Goal: Information Seeking & Learning: Compare options

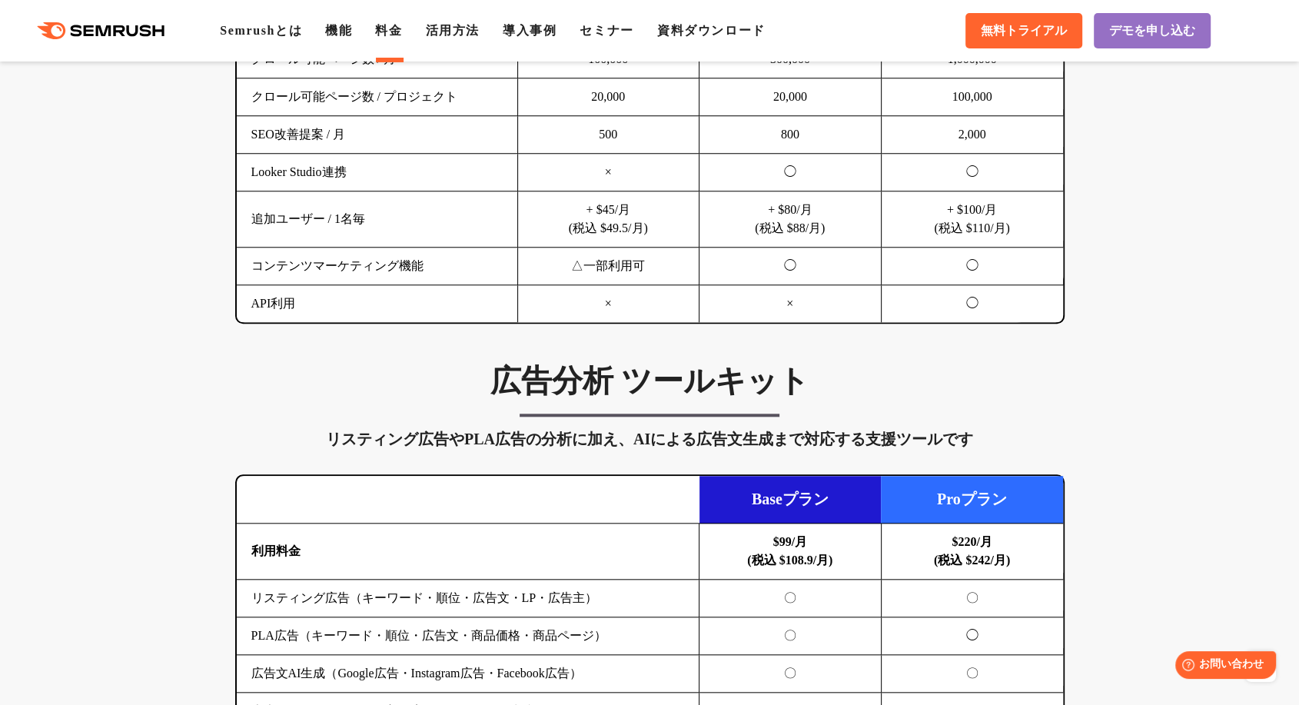
scroll to position [1422, 0]
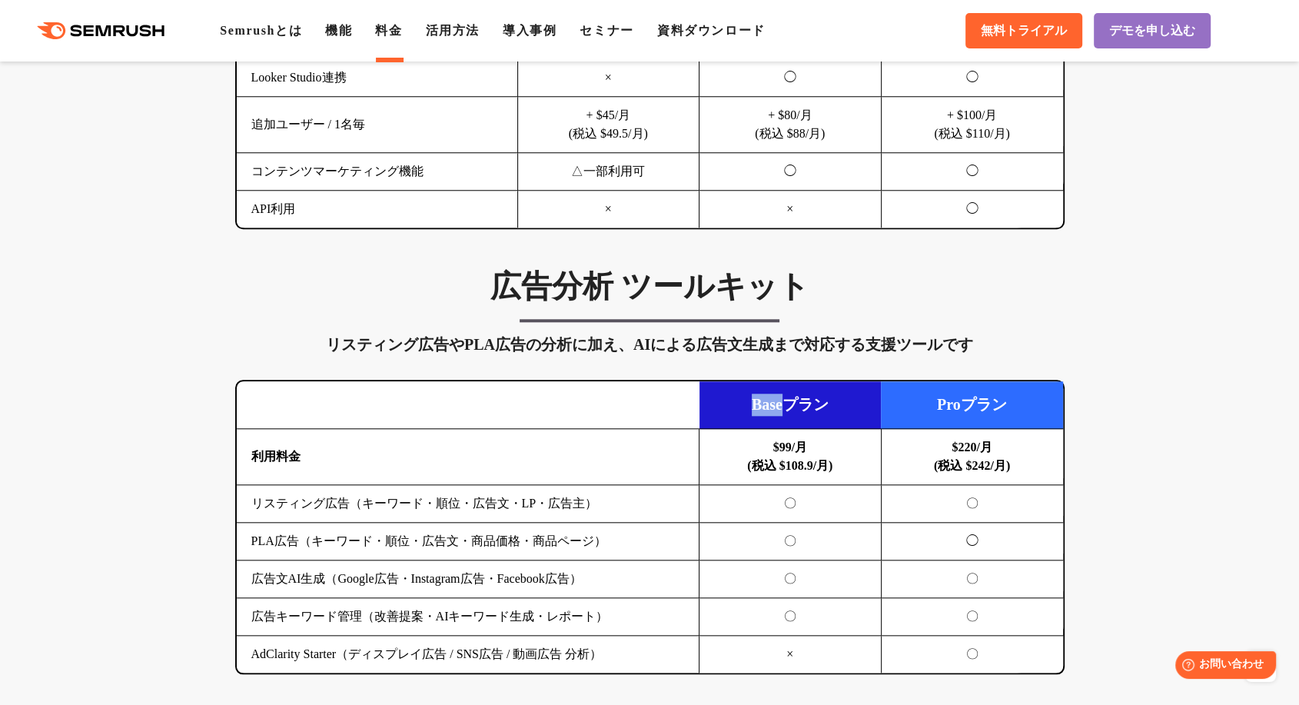
drag, startPoint x: 785, startPoint y: 401, endPoint x: 747, endPoint y: 405, distance: 37.8
click at [745, 402] on td "Baseプラン" at bounding box center [790, 405] width 182 height 48
click at [770, 407] on td "Baseプラン" at bounding box center [790, 405] width 182 height 48
drag, startPoint x: 792, startPoint y: 400, endPoint x: 753, endPoint y: 400, distance: 39.2
click at [749, 400] on td "Baseプラン" at bounding box center [790, 405] width 182 height 48
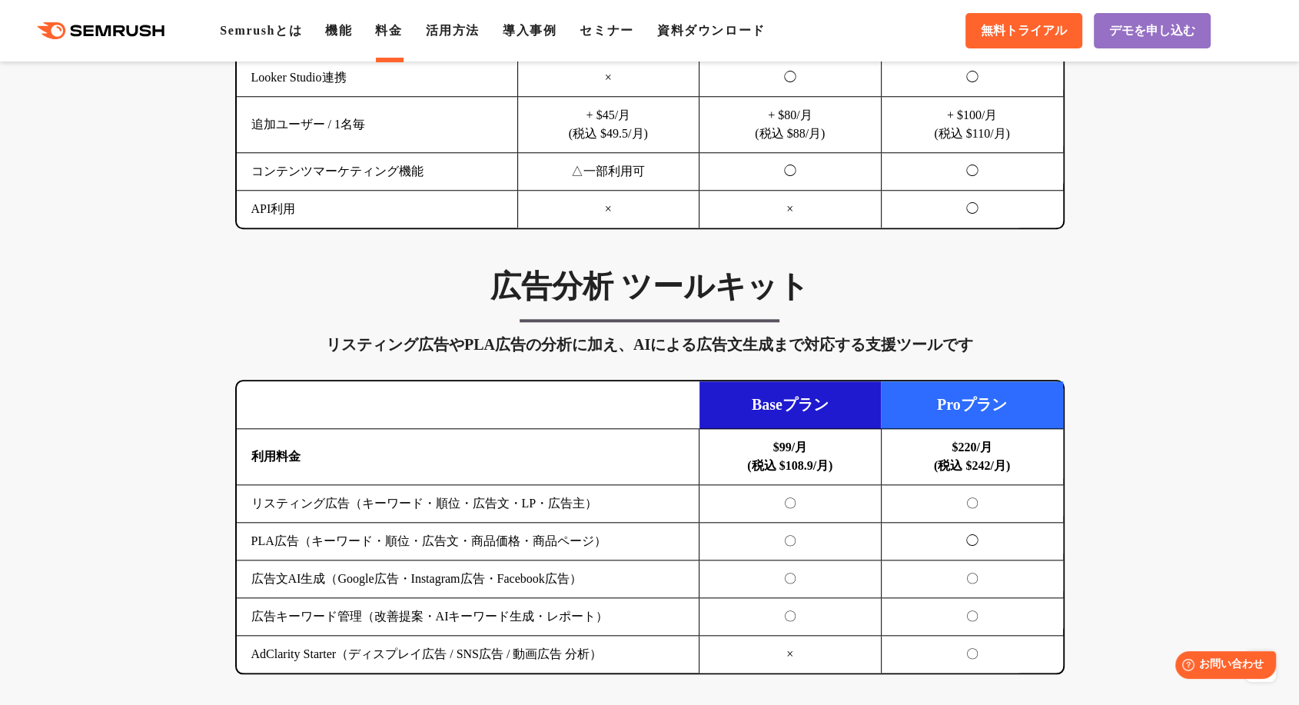
click at [1007, 303] on div "広告分析 ツールキット リスティング広告やPLA広告の分析に加え、AIによる広告文生成まで対応する支援ツールです 横にスワイプしてください Baseプラン P…" at bounding box center [650, 470] width 860 height 406
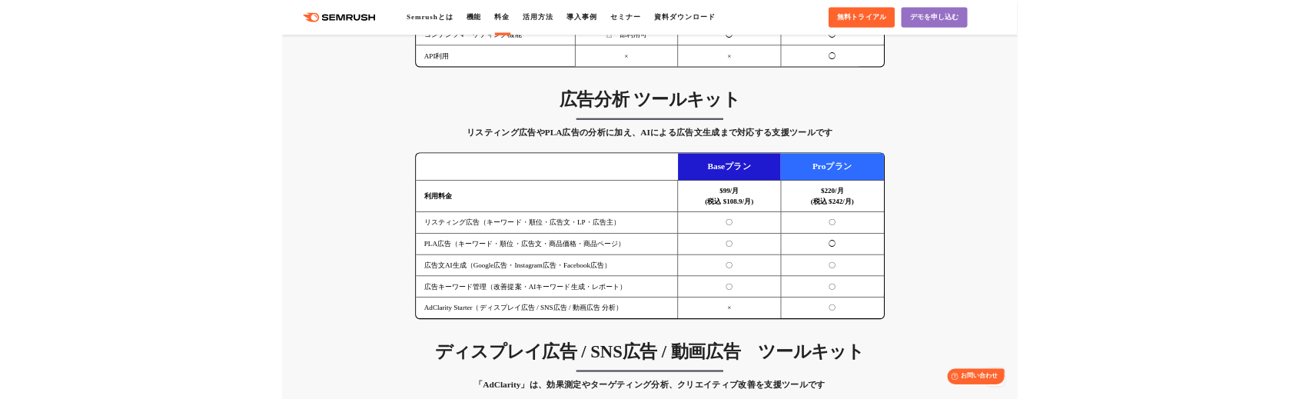
scroll to position [1565, 0]
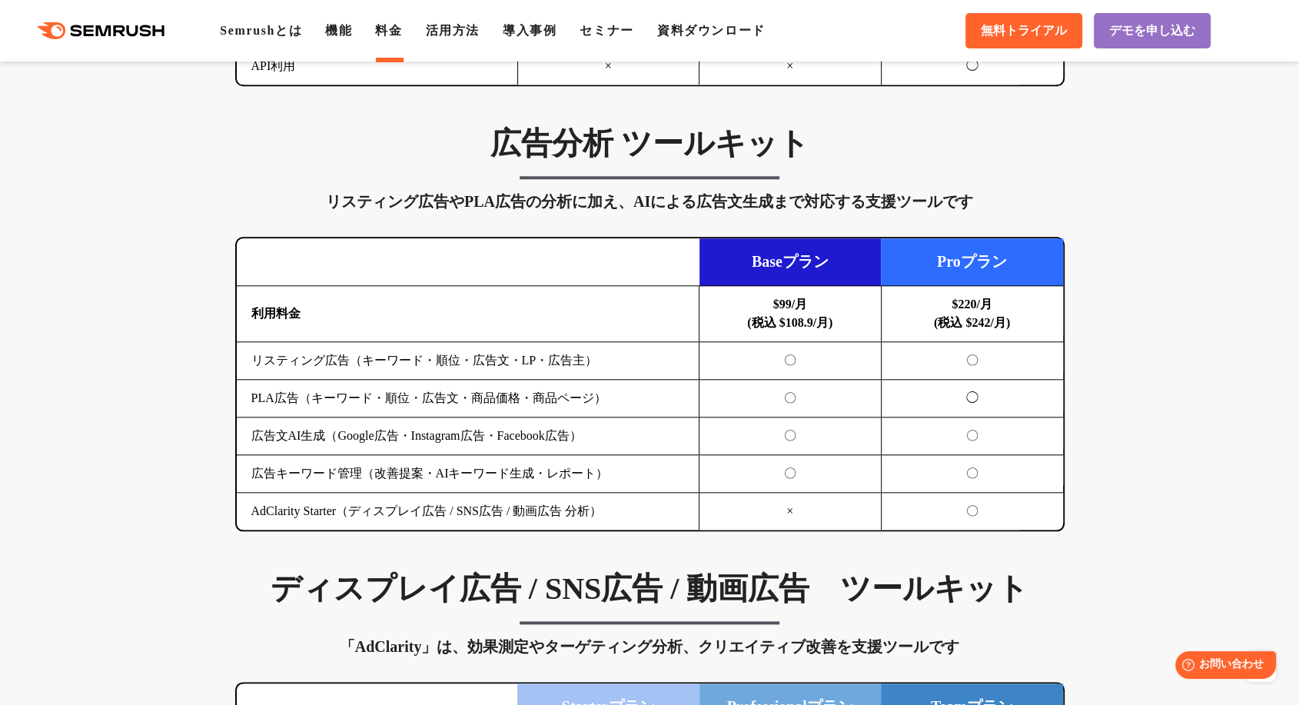
click at [785, 255] on td "Baseプラン" at bounding box center [790, 262] width 182 height 48
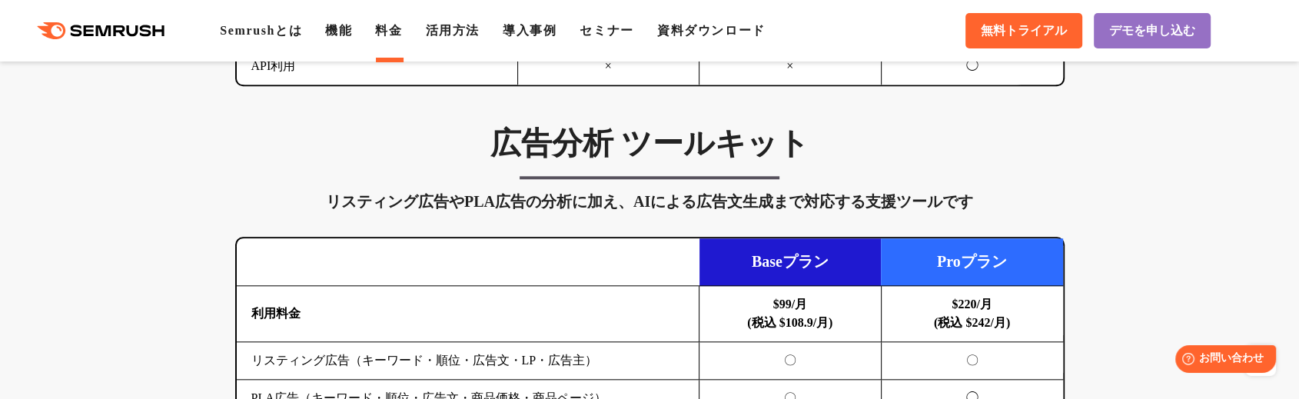
click at [802, 300] on b "$99/月 (税込 $108.9/月)" at bounding box center [789, 313] width 85 height 32
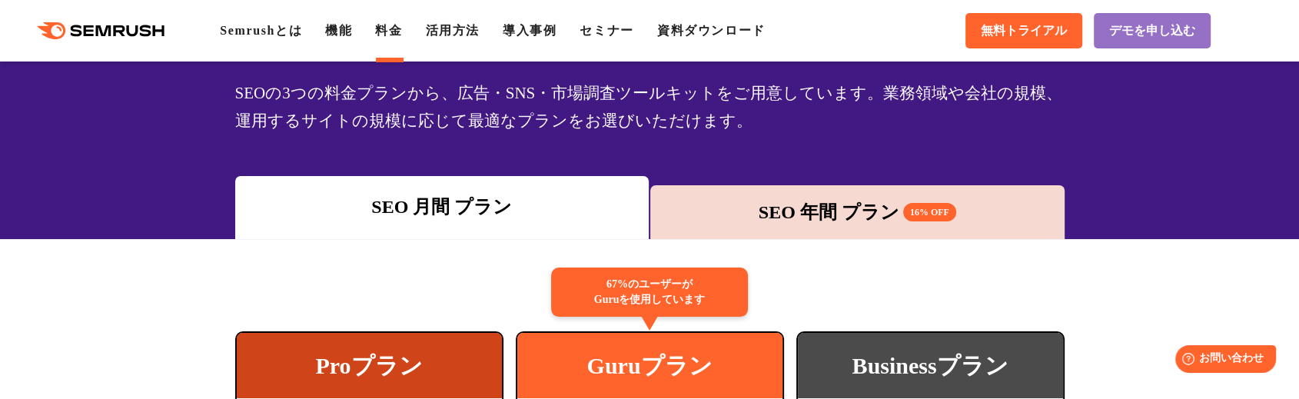
scroll to position [141, 0]
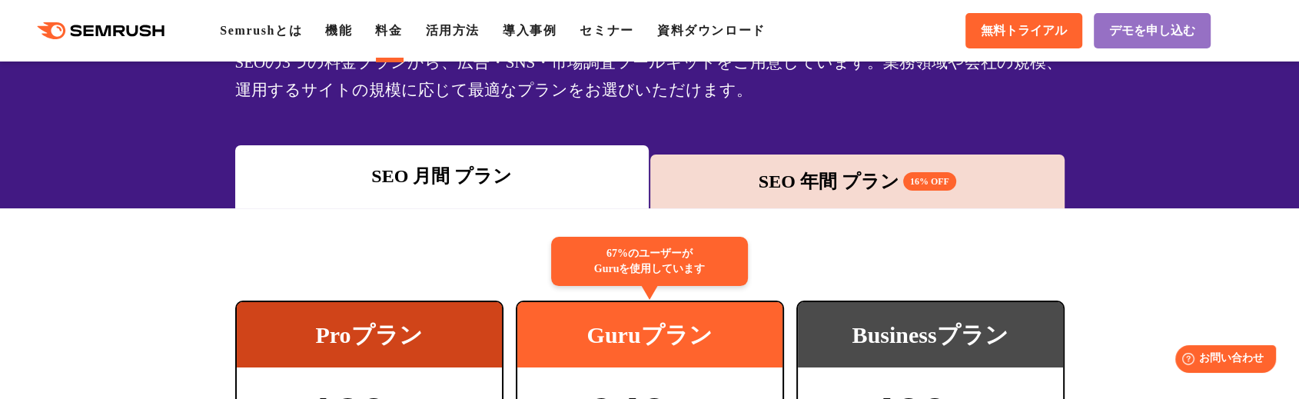
click at [791, 172] on div "SEO 年間 プラン 16% OFF" at bounding box center [857, 182] width 399 height 28
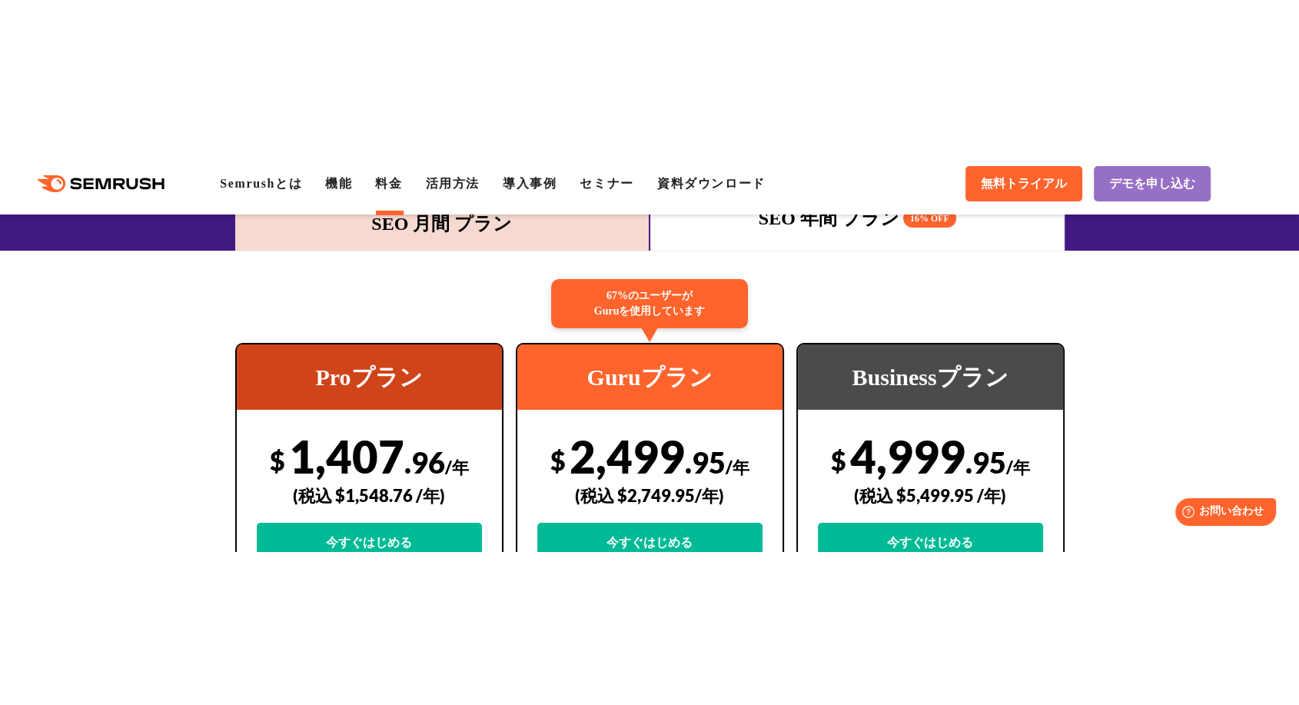
scroll to position [284, 0]
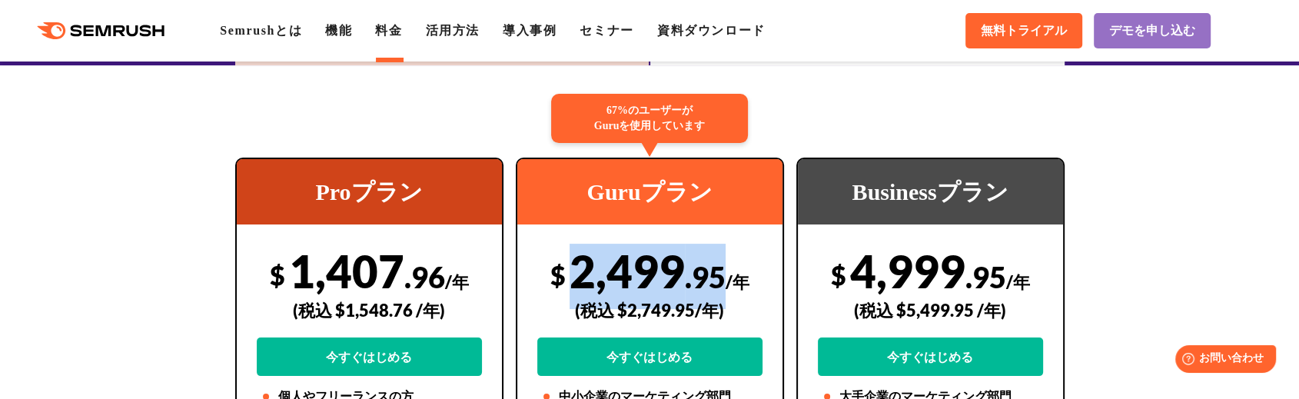
drag, startPoint x: 718, startPoint y: 273, endPoint x: 574, endPoint y: 273, distance: 144.5
click at [574, 273] on div "$ 2,499 .95 /年 (税込 $2,749.95/年) 今すぐはじめる" at bounding box center [649, 310] width 225 height 132
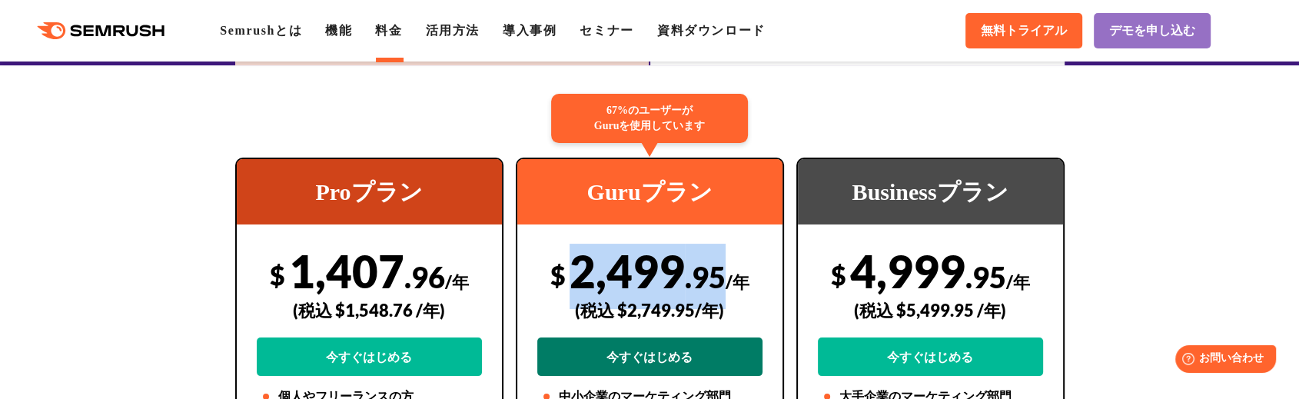
copy div "2,499 .95"
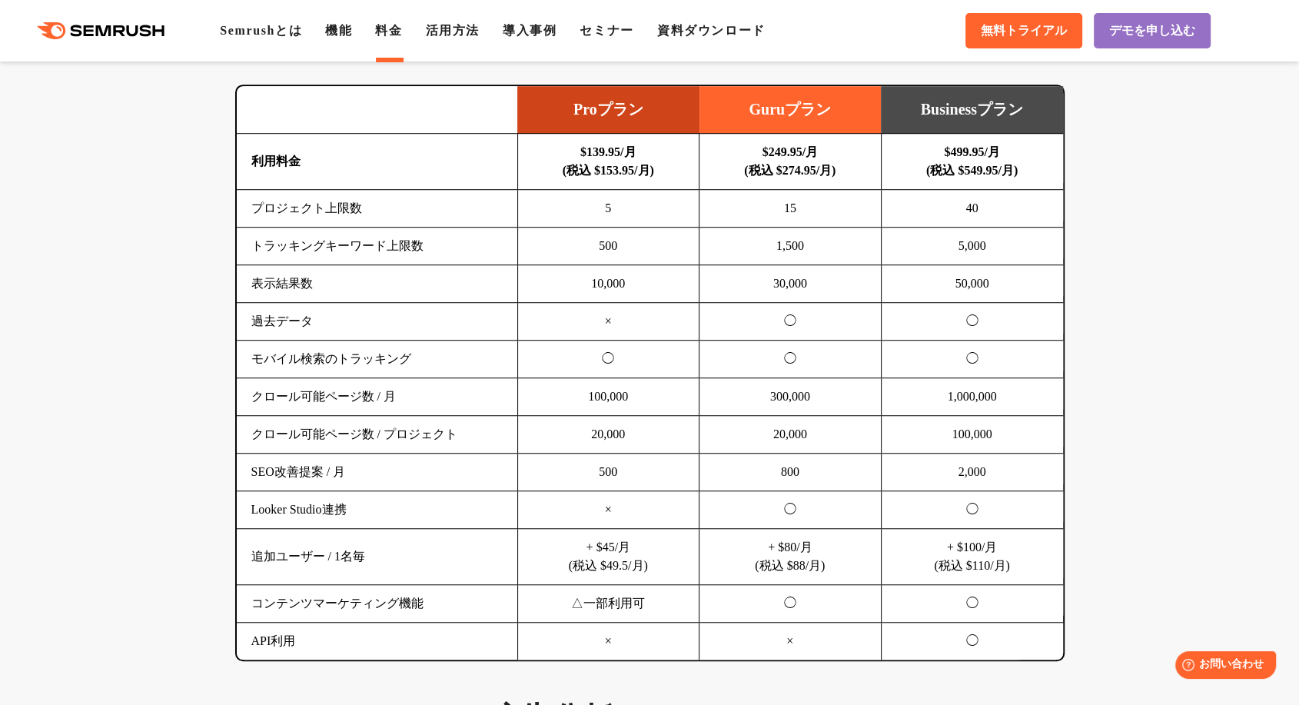
scroll to position [1707, 0]
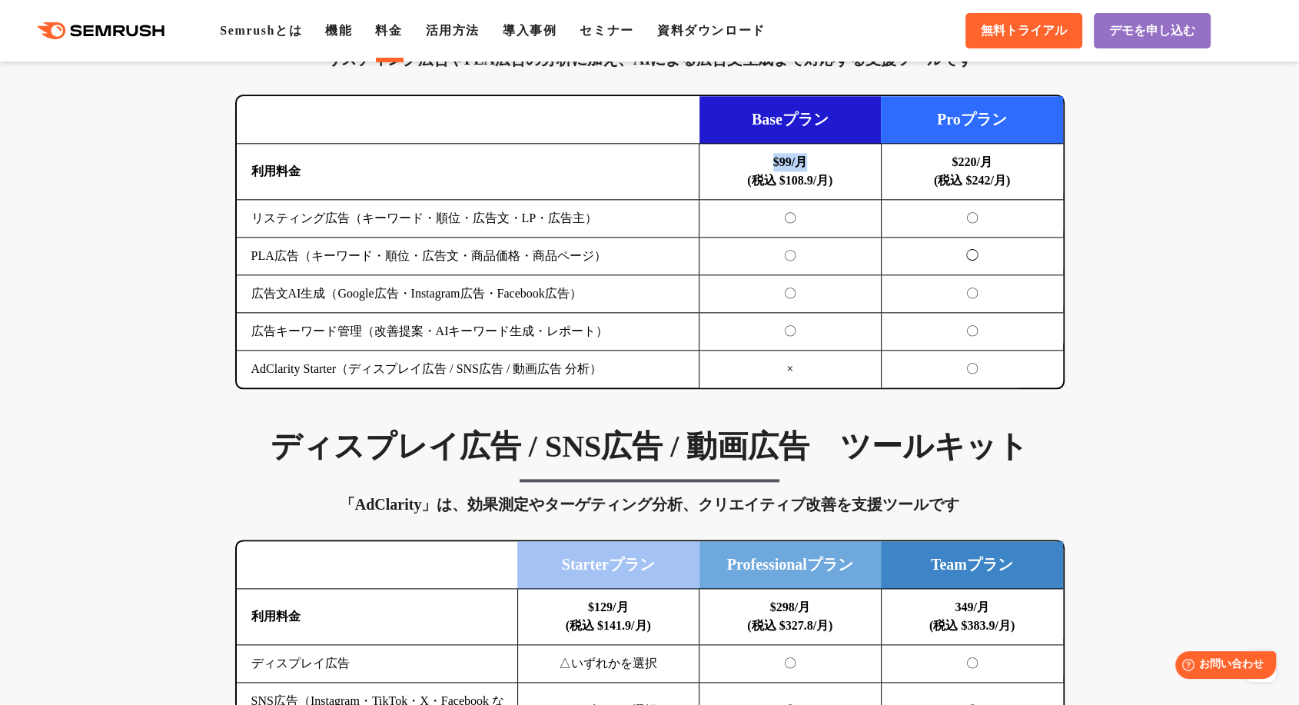
drag, startPoint x: 825, startPoint y: 160, endPoint x: 770, endPoint y: 161, distance: 55.3
click at [770, 161] on td "$99/月 (税込 $108.9/月)" at bounding box center [790, 172] width 182 height 56
copy b "$99/月"
click at [944, 230] on td "〇" at bounding box center [972, 219] width 182 height 38
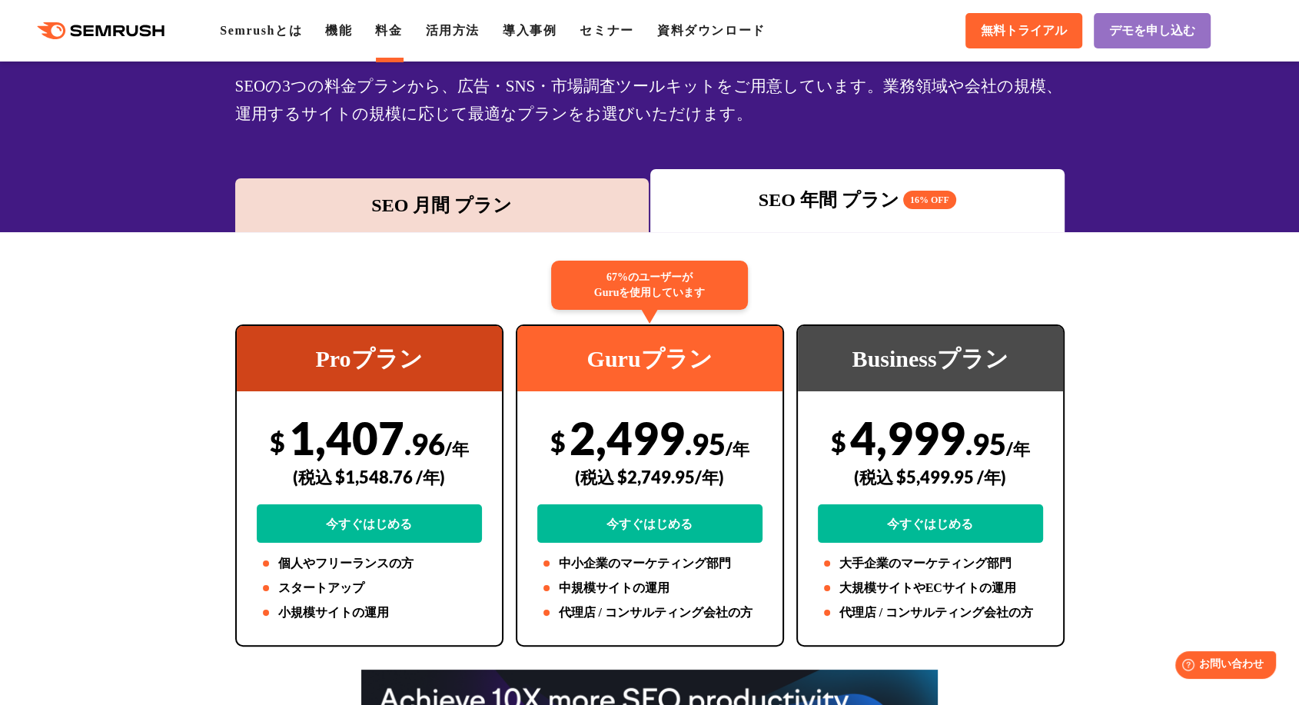
scroll to position [141, 0]
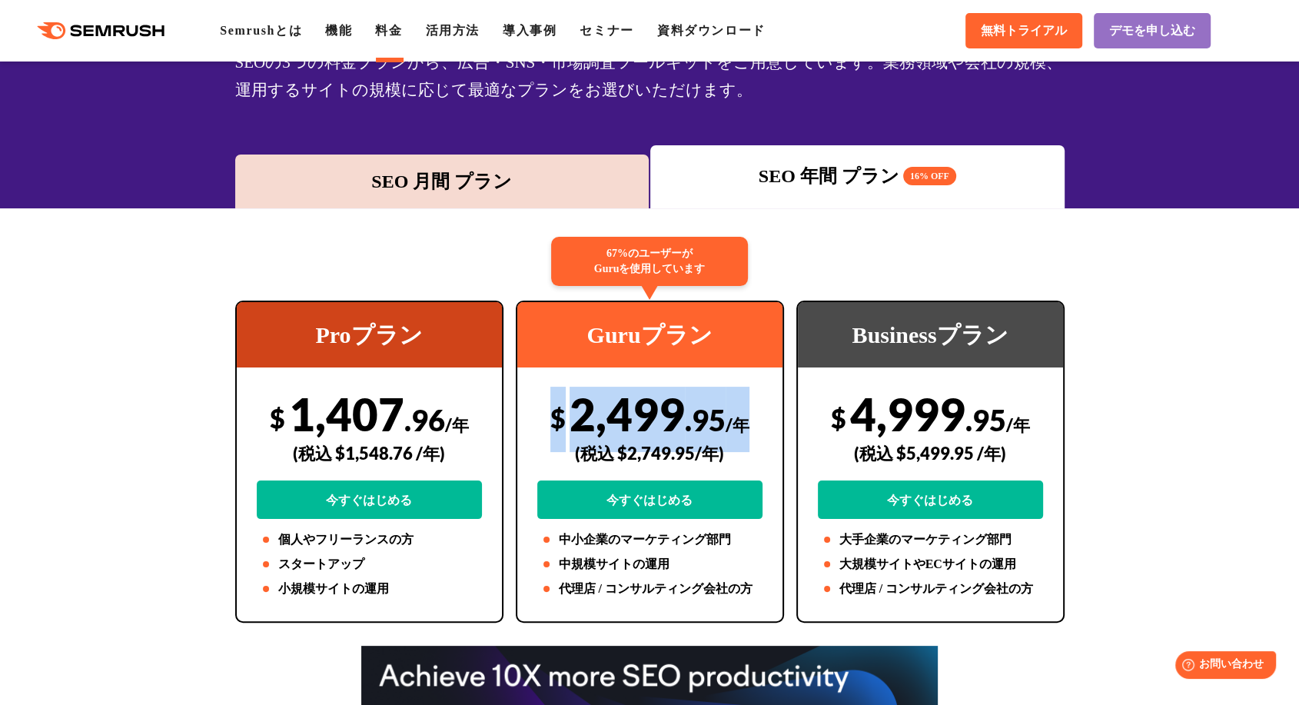
drag, startPoint x: 762, startPoint y: 423, endPoint x: 536, endPoint y: 418, distance: 225.2
click at [537, 418] on div "$ 2,499 .95 /年 (税込 $2,749.95/年) 今すぐはじめる" at bounding box center [649, 453] width 225 height 132
copy div "$ 2,499 .95 /年"
